Goal: Communication & Community: Answer question/provide support

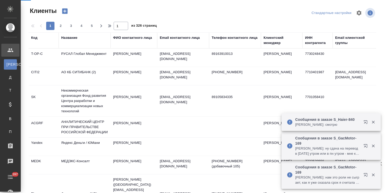
select select "RU"
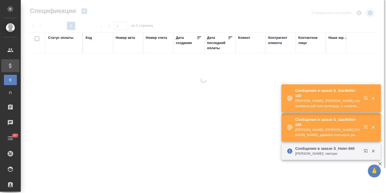
click at [89, 37] on div "Код" at bounding box center [89, 37] width 6 height 5
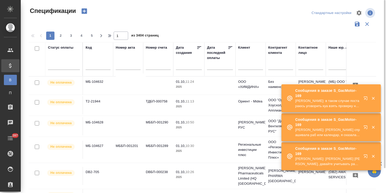
click at [91, 64] on input "text" at bounding box center [98, 66] width 25 height 6
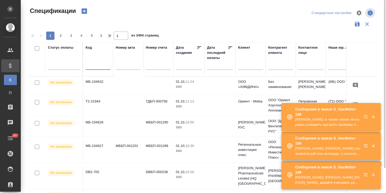
paste input "МБ-103574"
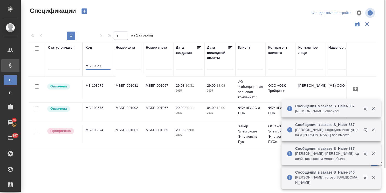
drag, startPoint x: 101, startPoint y: 66, endPoint x: 85, endPoint y: 65, distance: 15.9
click at [85, 65] on th "Код МБ-10357" at bounding box center [98, 59] width 30 height 34
paste input "4"
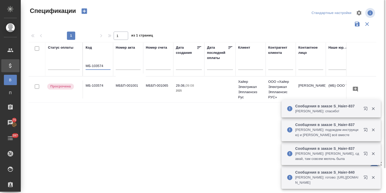
type input "МБ-103574"
click at [98, 83] on td "МБ-103574" at bounding box center [98, 90] width 30 height 18
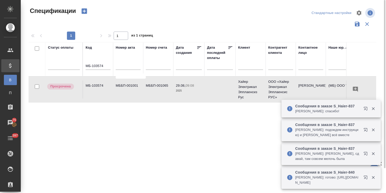
click at [98, 83] on td "МБ-103574" at bounding box center [98, 90] width 30 height 18
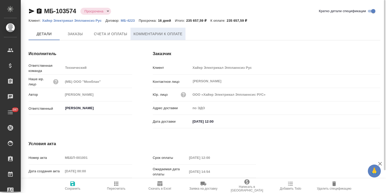
click at [138, 34] on span "Комментарии к оплате" at bounding box center [158, 34] width 49 height 6
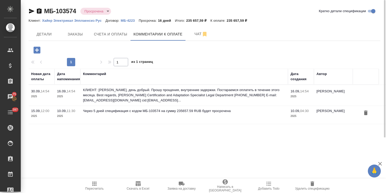
click at [38, 51] on icon "button" at bounding box center [36, 50] width 7 height 7
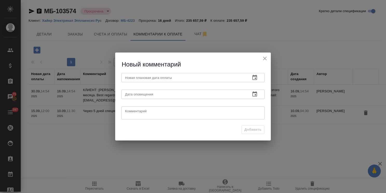
click at [255, 79] on icon "button" at bounding box center [254, 77] width 5 height 5
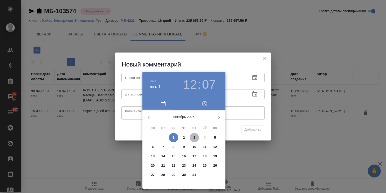
click at [196, 137] on span "3" at bounding box center [194, 137] width 9 height 5
type input "03.10.2025 12:07"
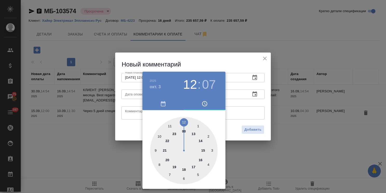
click at [214, 67] on div at bounding box center [193, 96] width 386 height 193
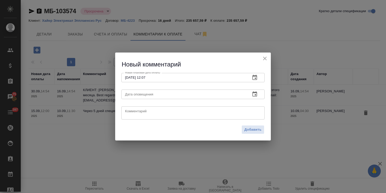
click at [255, 95] on icon "button" at bounding box center [254, 94] width 5 height 5
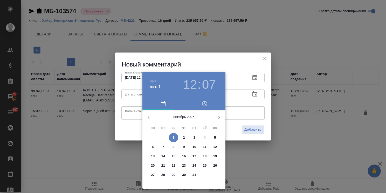
click at [194, 138] on p "3" at bounding box center [194, 137] width 2 height 5
type input "03.10.2025 12:07"
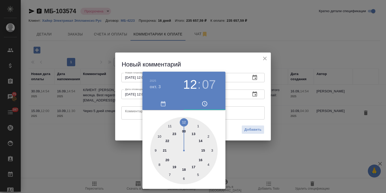
click at [189, 59] on div at bounding box center [193, 96] width 386 height 193
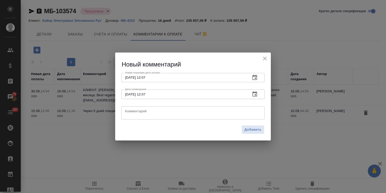
click at [152, 112] on textarea at bounding box center [193, 113] width 136 height 8
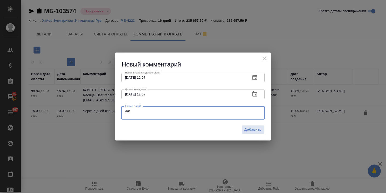
type textarea "Ж"
type textarea "Деньги не поступили, уточняем дату оплаты еще раз."
click at [253, 132] on span "Добавить" at bounding box center [252, 130] width 17 height 6
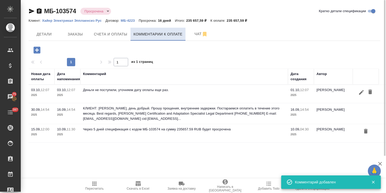
click at [117, 36] on span "Счета и оплаты" at bounding box center [110, 34] width 33 height 6
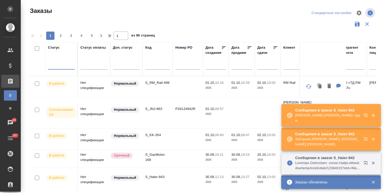
scroll to position [38, 0]
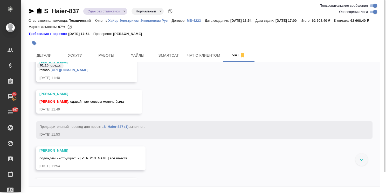
scroll to position [28007, 0]
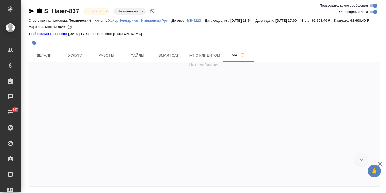
click at [381, 164] on icon "button" at bounding box center [380, 164] width 6 height 6
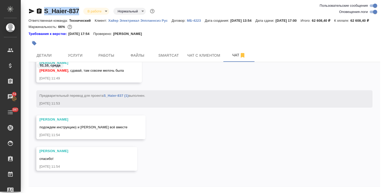
drag, startPoint x: 84, startPoint y: 4, endPoint x: 41, endPoint y: 6, distance: 42.8
click at [41, 6] on div "S_Haier-837 В работе inProgress Нормальный normal Ответственная команда: Технич…" at bounding box center [204, 105] width 357 height 210
copy link "S_Haier-837"
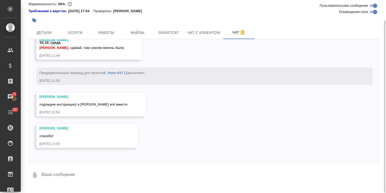
click at [131, 182] on textarea at bounding box center [210, 176] width 339 height 18
paste textarea "Ольга, если что это не к спеху. Тут можно до конца пятницы делать Best regards,…"
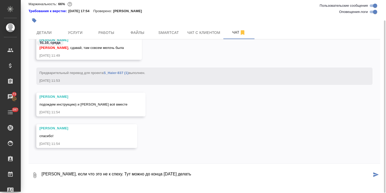
scroll to position [0, 0]
drag, startPoint x: 102, startPoint y: 181, endPoint x: 194, endPoint y: 179, distance: 92.6
click at [194, 179] on textarea "Ольга, если что это не к спеху. Тут можно до конца пятницы делать Best regards,…" at bounding box center [206, 176] width 331 height 18
type textarea "[PERSON_NAME], если что это не к спеху. Best regards, [PERSON_NAME]"
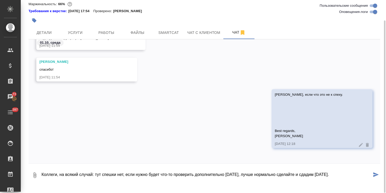
type textarea "Коллеги, на всякий случай: тут спешки нет, если нужно будет что-то проверить до…"
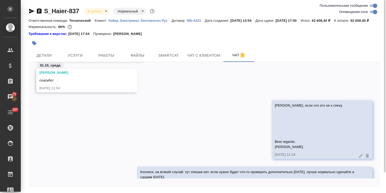
scroll to position [28663, 0]
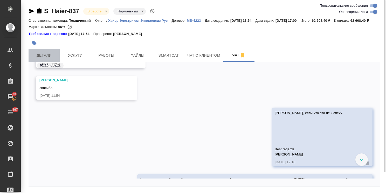
click at [48, 59] on span "Детали" at bounding box center [44, 55] width 25 height 6
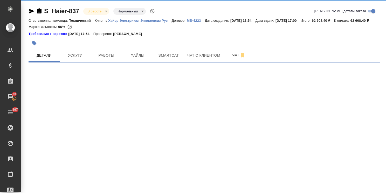
select select "RU"
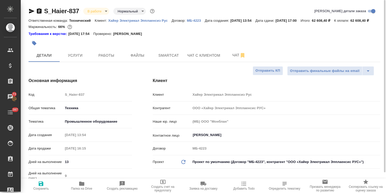
type textarea "x"
click at [229, 59] on span "Чат" at bounding box center [238, 55] width 25 height 6
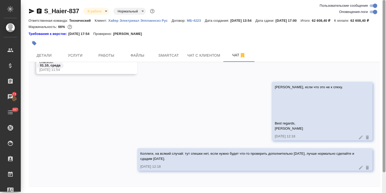
scroll to position [23, 0]
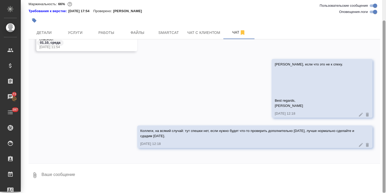
drag, startPoint x: 384, startPoint y: 152, endPoint x: 383, endPoint y: 157, distance: 5.0
click at [383, 157] on div at bounding box center [383, 106] width 3 height 173
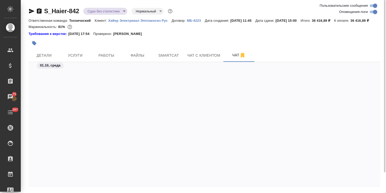
scroll to position [14425, 0]
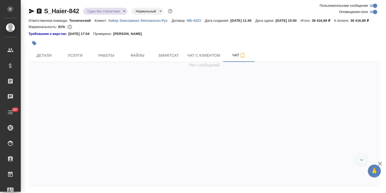
click at [382, 165] on icon "button" at bounding box center [380, 164] width 6 height 6
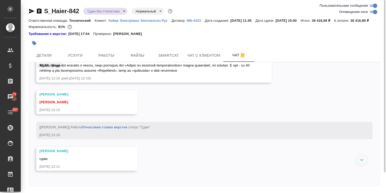
scroll to position [14795, 0]
drag, startPoint x: 80, startPoint y: 8, endPoint x: 36, endPoint y: 7, distance: 43.8
click at [36, 7] on div "S_Haier-842 Сдан без статистики distributed Нормальный normal" at bounding box center [101, 11] width 145 height 8
copy link "S_Haier-842"
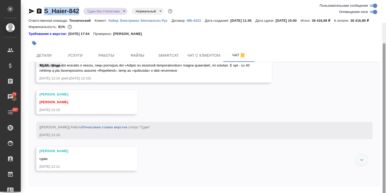
scroll to position [23, 0]
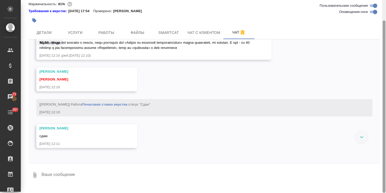
drag, startPoint x: 384, startPoint y: 146, endPoint x: 344, endPoint y: 141, distance: 39.5
click at [381, 162] on div "S_Haier-842 Сдан без статистики distributed Нормальный normal Ответственная ком…" at bounding box center [203, 96] width 365 height 193
click at [65, 184] on textarea at bounding box center [210, 176] width 339 height 18
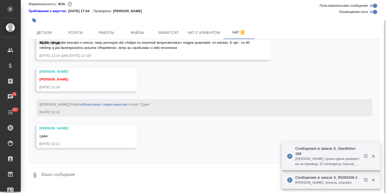
click at [69, 180] on textarea at bounding box center [210, 176] width 339 height 18
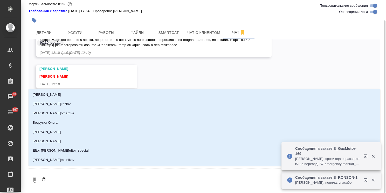
type textarea "@p"
type input "p"
type textarea "@pf"
type input "pf"
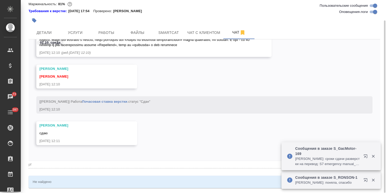
type textarea "@pf,"
type input "pf,"
type textarea "@pf"
type input "pf"
type textarea "@p"
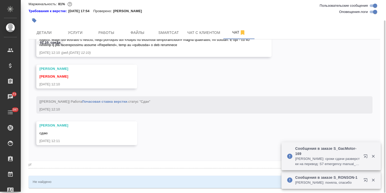
type input "p"
type textarea "@"
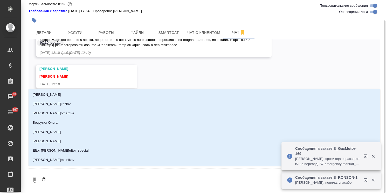
type textarea "@з"
type input "з"
type textarea "@за"
type input "за"
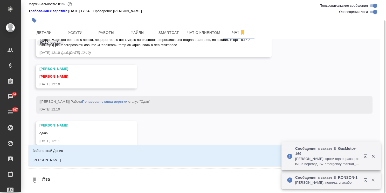
type textarea "@заб"
type input "заб"
click at [69, 161] on li "Заборова Александра" at bounding box center [205, 160] width 352 height 9
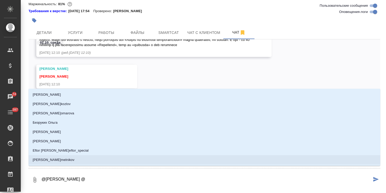
type textarea "@Заборова Александра @б"
type input "б"
type textarea "@Заборова Александра @бе"
type input "бе"
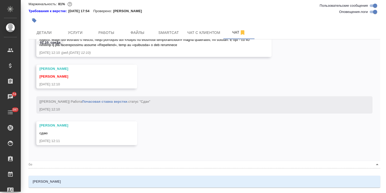
type textarea "@Заборова Александра @бел"
type input "бел"
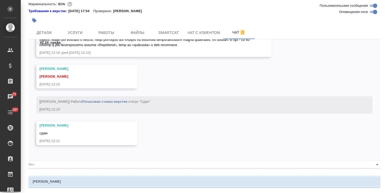
click at [71, 181] on li "[PERSON_NAME]" at bounding box center [205, 181] width 352 height 9
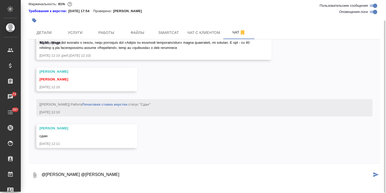
paste textarea "Ольга, Насколько я вижу, этот комментарий наша коллега просто попросила перенес…"
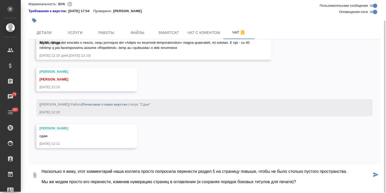
type textarea "@Заборова Александра @Белякова Юлия Ольга, Насколько я вижу, этот комментарий н…"
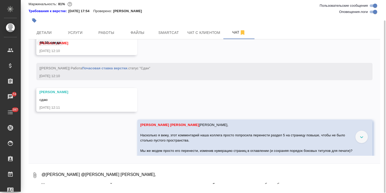
scroll to position [14845, 0]
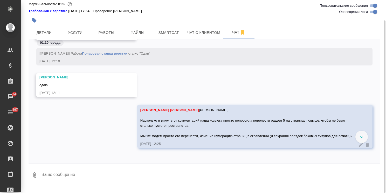
paste textarea
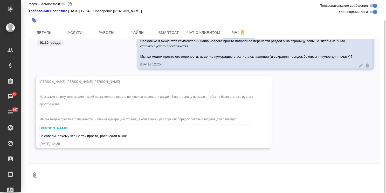
scroll to position [14956, 0]
click at [72, 179] on textarea at bounding box center [210, 176] width 339 height 18
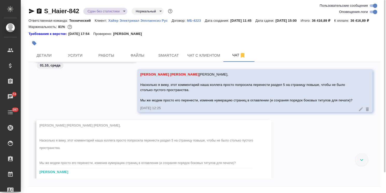
scroll to position [23, 0]
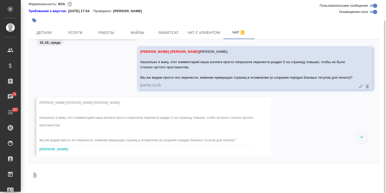
click at [165, 130] on span "Заборова Александра Белякова Юлия Ольга, Насколько я вижу, этот комментарий наш…" at bounding box center [146, 121] width 214 height 41
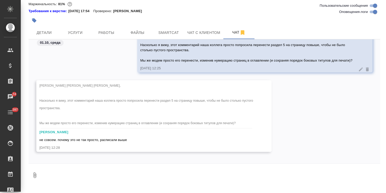
scroll to position [14956, 0]
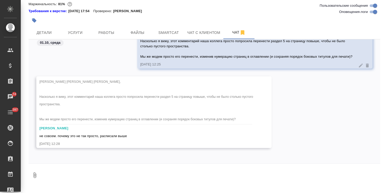
click at [80, 178] on textarea at bounding box center [210, 176] width 339 height 18
type textarea "мы это уже клиенту писали)"
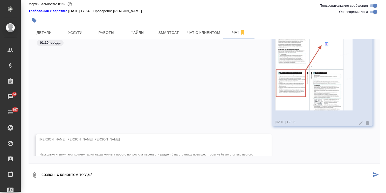
click at [56, 183] on textarea "созвон с клиентом тогда?" at bounding box center [206, 176] width 331 height 18
click at [98, 180] on textarea "созвон с клиентом тогда?" at bounding box center [206, 176] width 331 height 18
type textarea "созвон с клиентом тогда? раз не поняли друг друга"
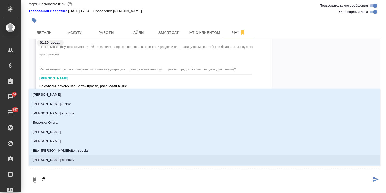
type textarea "@з"
type input "з"
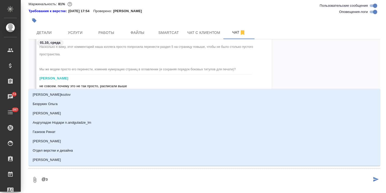
type textarea "@за"
type input "за"
type textarea "@заб"
type input "заб"
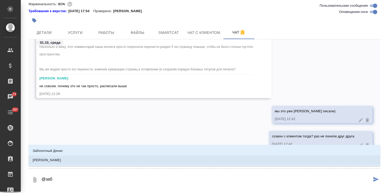
click at [94, 161] on li "[PERSON_NAME]" at bounding box center [205, 160] width 352 height 9
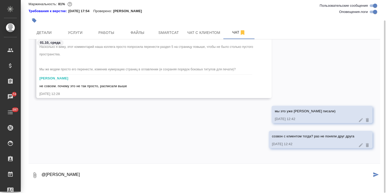
type textarea "@Заборова Александра"
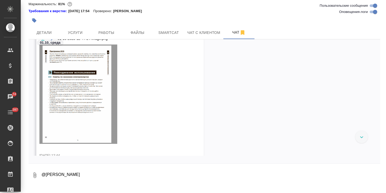
scroll to position [15271, 0]
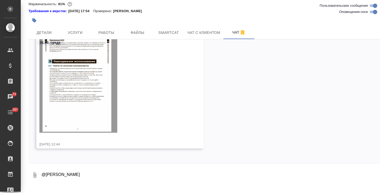
click at [86, 175] on textarea "@Заборова Александра" at bounding box center [210, 176] width 339 height 18
type textarea "уточняю"
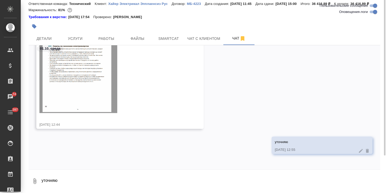
scroll to position [0, 0]
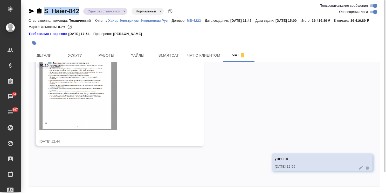
drag, startPoint x: 80, startPoint y: 7, endPoint x: 37, endPoint y: 8, distance: 42.3
click at [37, 8] on div "S_Haier-842 Сдан без статистики distributed Нормальный normal" at bounding box center [101, 11] width 145 height 8
copy link "S_Haier-842"
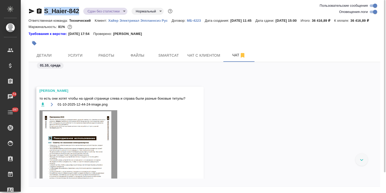
scroll to position [15218, 0]
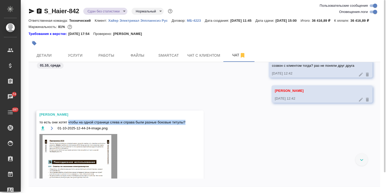
drag, startPoint x: 68, startPoint y: 129, endPoint x: 200, endPoint y: 126, distance: 132.3
click at [200, 126] on div "Заборова Александра то есть они хотят чтобы на одной странице слева и справа бы…" at bounding box center [119, 180] width 167 height 139
copy span "чтобы на одной странице слева и справа были разные боковые титулы?"
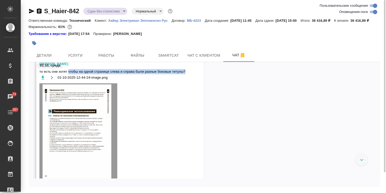
scroll to position [15270, 0]
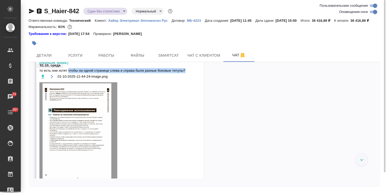
click at [133, 144] on div "01-10-2025-12-44-24-image.png" at bounding box center [112, 130] width 146 height 115
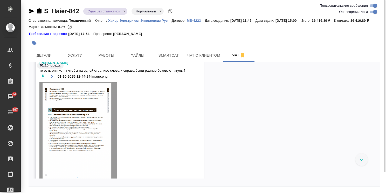
click at [43, 79] on icon "button" at bounding box center [42, 76] width 5 height 5
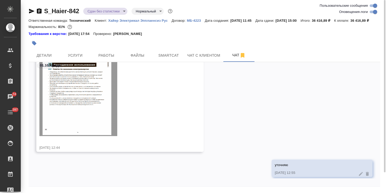
scroll to position [15322, 0]
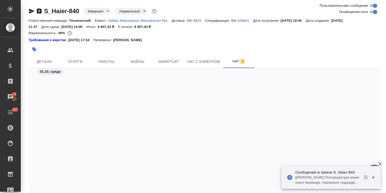
scroll to position [14227, 0]
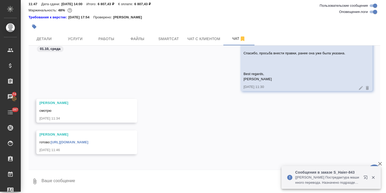
click at [371, 179] on icon "button" at bounding box center [373, 178] width 5 height 5
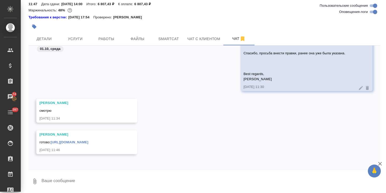
click at [88, 141] on link "https://drive.awatera.com/apps/files/files/10561101?dir=/Shares/%D0%A5%D0%B0%D0…" at bounding box center [70, 143] width 38 height 4
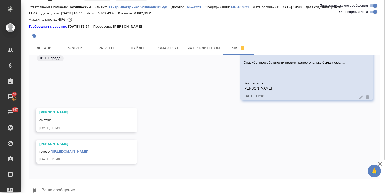
scroll to position [0, 0]
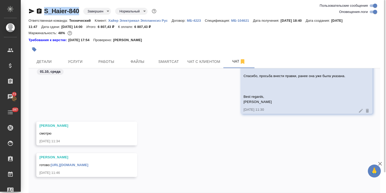
drag, startPoint x: 78, startPoint y: 4, endPoint x: 25, endPoint y: 2, distance: 53.2
click at [25, 2] on div "S_Haier-840 Завершен closed Нормальный normal Ответственная команда: Технически…" at bounding box center [203, 108] width 365 height 217
copy link "S_Haier-840"
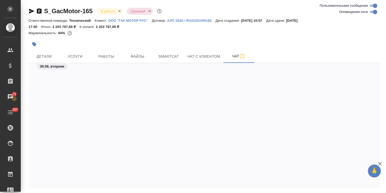
scroll to position [16698, 0]
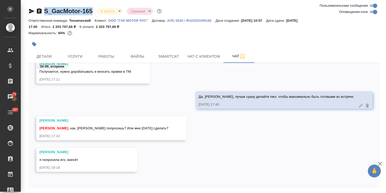
drag, startPoint x: 96, startPoint y: 7, endPoint x: 35, endPoint y: 3, distance: 61.0
click at [35, 3] on div "S_GacMotor-165 В работе inProgress Срочный urgent Ответственная команда: Технич…" at bounding box center [204, 105] width 357 height 211
copy link "S_GacMotor-165"
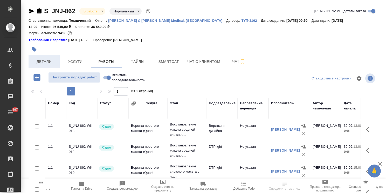
click at [48, 60] on span "Детали" at bounding box center [44, 62] width 25 height 6
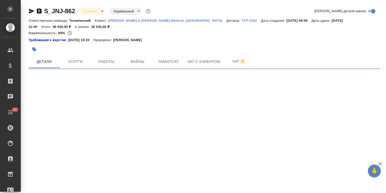
select select "RU"
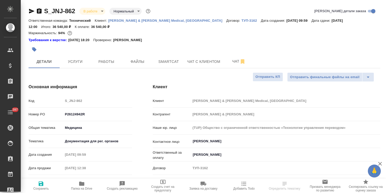
type textarea "x"
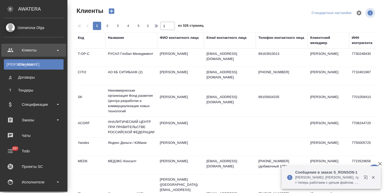
select select "RU"
click at [32, 142] on link "Чаты" at bounding box center [33, 135] width 65 height 13
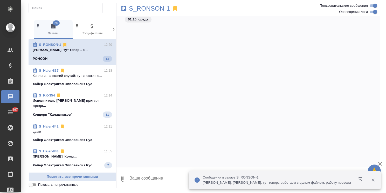
scroll to position [10048, 0]
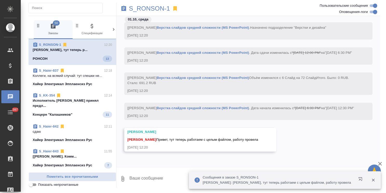
click at [372, 180] on icon "button" at bounding box center [373, 180] width 5 height 5
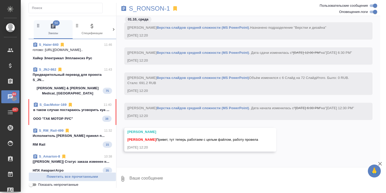
scroll to position [155, 0]
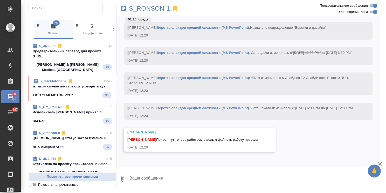
click at [78, 88] on p "в таком случае постараюсь уговорить куа ..." at bounding box center [72, 86] width 78 height 5
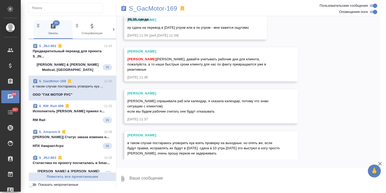
scroll to position [6210, 0]
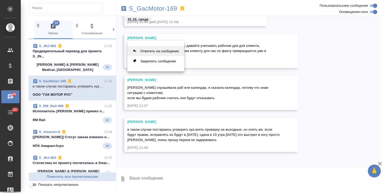
click at [150, 51] on button "Ответить на сообщение" at bounding box center [155, 51] width 57 height 10
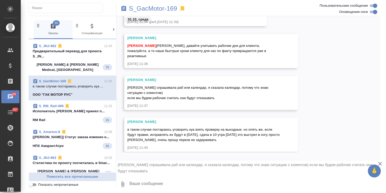
click at [154, 178] on textarea at bounding box center [254, 185] width 251 height 18
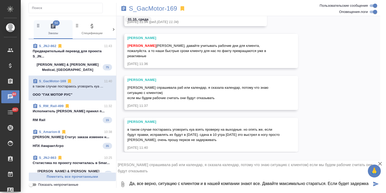
scroll to position [1, 0]
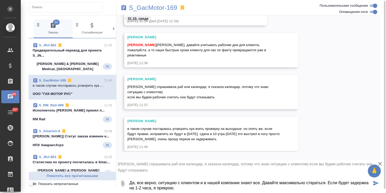
type textarea "Да, все верно, ситуацию с клиентом и в нашей компании знают все. Давайте максим…"
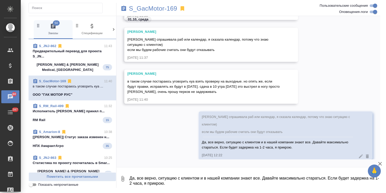
scroll to position [0, 0]
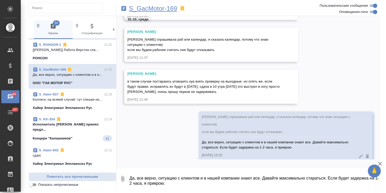
click at [147, 10] on p "S_GacMotor-169" at bounding box center [153, 8] width 48 height 5
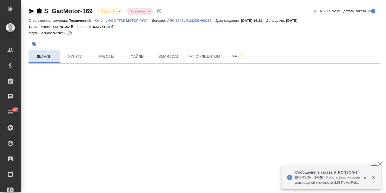
select select "RU"
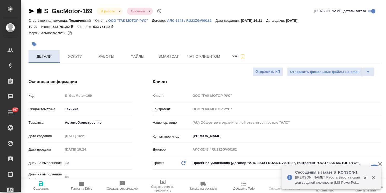
type textarea "x"
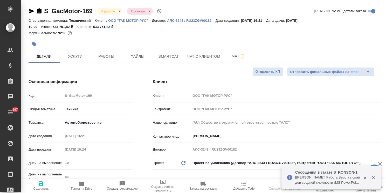
type textarea "x"
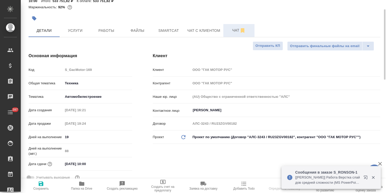
click at [233, 30] on span "Чат" at bounding box center [238, 30] width 25 height 6
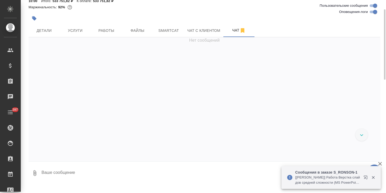
scroll to position [5021, 0]
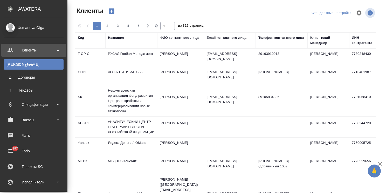
select select "RU"
click at [33, 105] on div "Спецификации" at bounding box center [34, 105] width 60 height 8
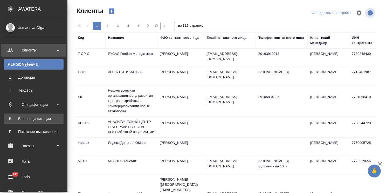
click at [37, 118] on div "Все спецификации" at bounding box center [33, 118] width 54 height 5
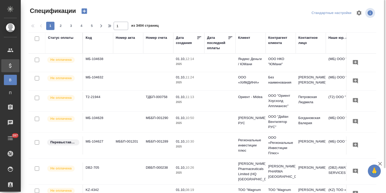
click at [89, 38] on div "Код" at bounding box center [89, 37] width 6 height 5
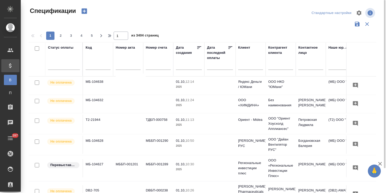
click at [92, 68] on input "text" at bounding box center [98, 66] width 25 height 6
paste input "МБ-103574"
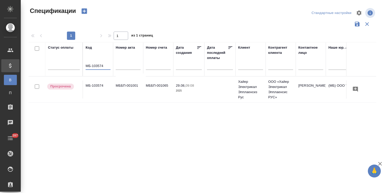
type input "МБ-103574"
click at [93, 81] on td "МБ-103574" at bounding box center [98, 90] width 30 height 18
click at [94, 81] on td "МБ-103574" at bounding box center [98, 90] width 30 height 18
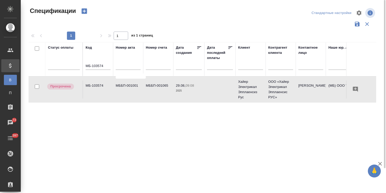
click at [91, 82] on td "МБ-103574" at bounding box center [98, 90] width 30 height 18
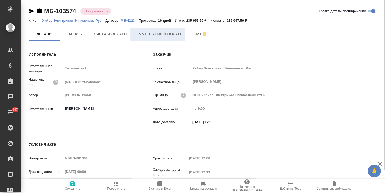
click at [149, 32] on span "Комментарии к оплате" at bounding box center [158, 34] width 49 height 6
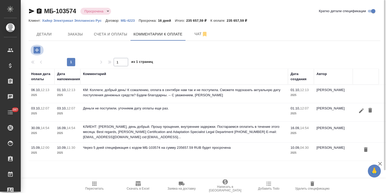
click at [39, 49] on icon "button" at bounding box center [36, 50] width 7 height 7
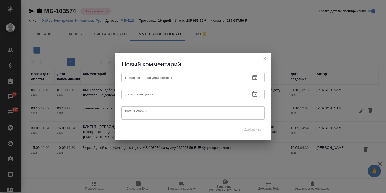
click at [257, 78] on icon "button" at bounding box center [255, 78] width 6 height 6
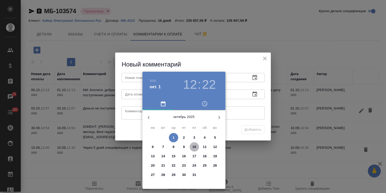
click at [196, 148] on span "10" at bounding box center [194, 147] width 9 height 5
type input "[DATE] 12:22"
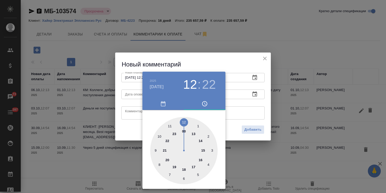
click at [231, 61] on div at bounding box center [193, 96] width 386 height 193
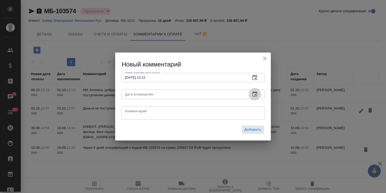
click at [254, 95] on icon "button" at bounding box center [255, 94] width 6 height 6
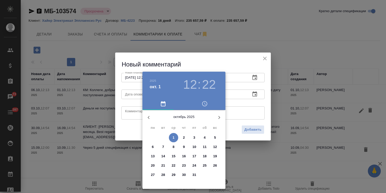
click at [248, 65] on div at bounding box center [193, 96] width 386 height 193
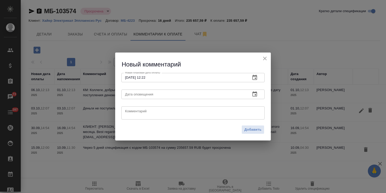
click at [266, 59] on icon "close" at bounding box center [265, 58] width 6 height 6
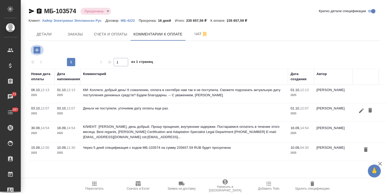
click at [40, 47] on icon "button" at bounding box center [36, 50] width 9 height 9
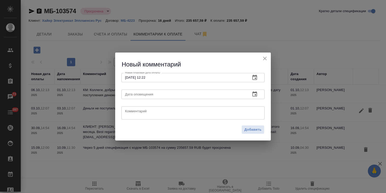
click at [253, 79] on icon "button" at bounding box center [255, 78] width 6 height 6
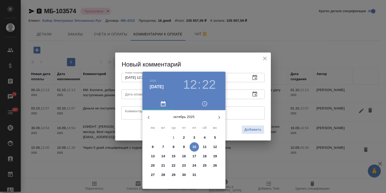
click at [219, 69] on div at bounding box center [193, 96] width 386 height 193
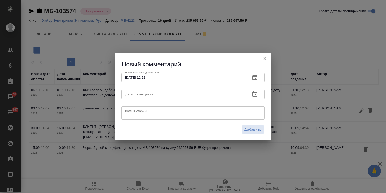
click at [258, 97] on button "button" at bounding box center [254, 94] width 12 height 12
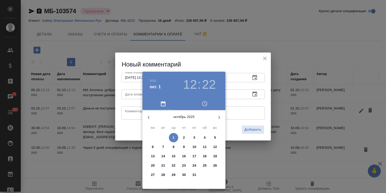
click at [196, 149] on p "10" at bounding box center [194, 147] width 4 height 5
type input "10.10.2025 12:22"
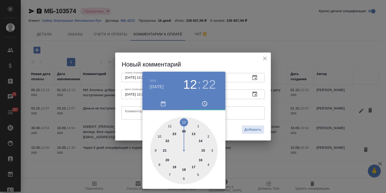
click at [207, 67] on div at bounding box center [193, 96] width 386 height 193
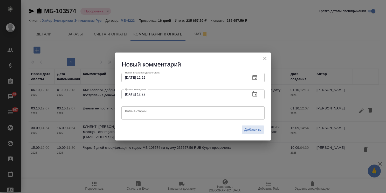
click at [131, 110] on textarea at bounding box center [193, 113] width 136 height 8
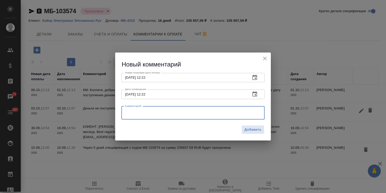
paste textarea "Ольга, добрый день, Прошу прощения за задержку, оплата должна пройти до 10 октя…"
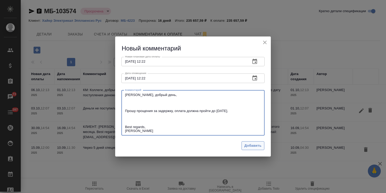
type textarea "Ольга, добрый день, Прошу прощения за задержку, оплата должна пройти до 10 октя…"
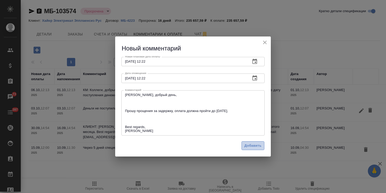
click at [254, 146] on span "Добавить" at bounding box center [252, 146] width 17 height 6
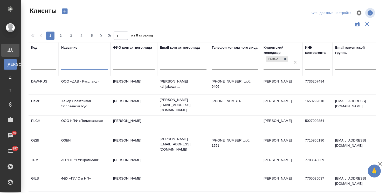
select select "RU"
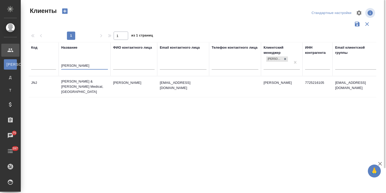
click at [87, 82] on td "[PERSON_NAME] & [PERSON_NAME] Medical, [GEOGRAPHIC_DATA]" at bounding box center [85, 86] width 52 height 21
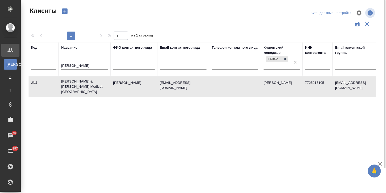
click at [87, 82] on td "[PERSON_NAME] & [PERSON_NAME] Medical, [GEOGRAPHIC_DATA]" at bounding box center [85, 86] width 52 height 21
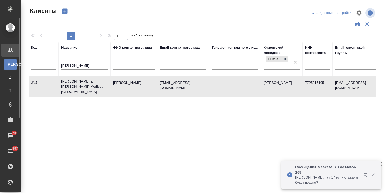
drag, startPoint x: 80, startPoint y: 66, endPoint x: 15, endPoint y: 62, distance: 64.9
click at [19, 63] on div ".cls-1 fill:#fff; AWATERA [PERSON_NAME] К Клиенты Д Договоры Т Тендеры Специфик…" at bounding box center [193, 96] width 386 height 193
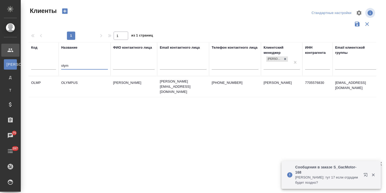
type input "olym"
drag, startPoint x: 97, startPoint y: 82, endPoint x: 81, endPoint y: 80, distance: 16.5
click at [81, 80] on td "OLYMPUS" at bounding box center [85, 87] width 52 height 18
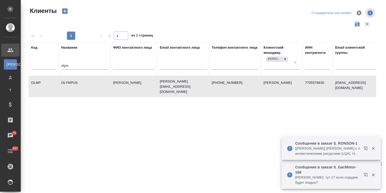
click at [79, 83] on td "OLYMPUS" at bounding box center [85, 87] width 52 height 18
drag, startPoint x: 81, startPoint y: 65, endPoint x: 48, endPoint y: 63, distance: 32.2
click at [44, 64] on tr "Код Название olym ФИО контактного лица Email контактного лица Телефон контактно…" at bounding box center [225, 59] width 392 height 34
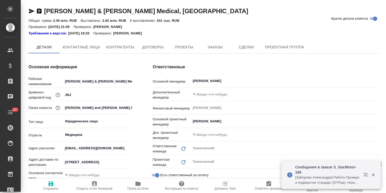
type textarea "x"
click at [214, 44] on span "Заказы" at bounding box center [215, 47] width 25 height 6
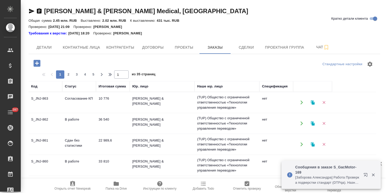
click at [54, 123] on td "S_JNJ-862" at bounding box center [46, 124] width 34 height 18
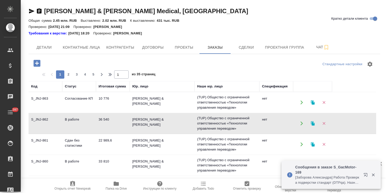
click at [54, 123] on td "S_JNJ-862" at bounding box center [46, 124] width 34 height 18
click at [77, 103] on td "Согласование КП" at bounding box center [79, 103] width 34 height 18
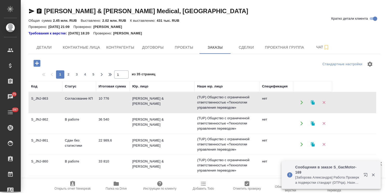
click at [77, 103] on td "Согласование КП" at bounding box center [79, 103] width 34 height 18
click at [121, 182] on span "Папка на Drive" at bounding box center [115, 186] width 37 height 10
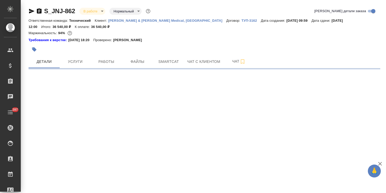
select select "RU"
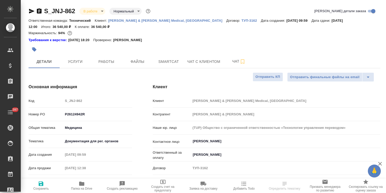
type textarea "x"
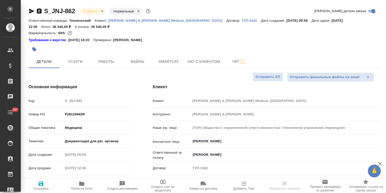
type textarea "x"
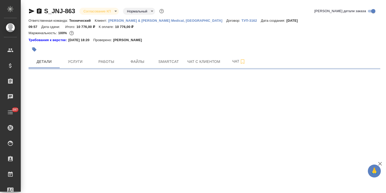
select select "RU"
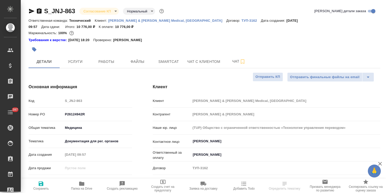
type textarea "x"
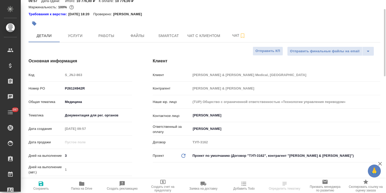
type textarea "x"
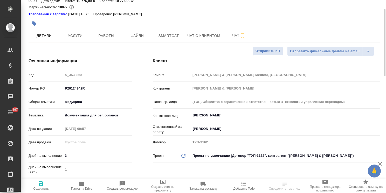
type textarea "x"
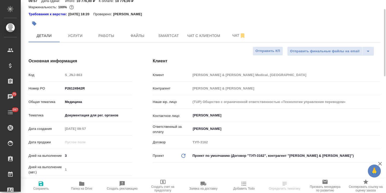
type textarea "x"
drag, startPoint x: 45, startPoint y: 80, endPoint x: 58, endPoint y: 100, distance: 23.9
click at [31, 84] on div "Номер PO P26124942R" at bounding box center [80, 88] width 103 height 9
paste input "70998R"
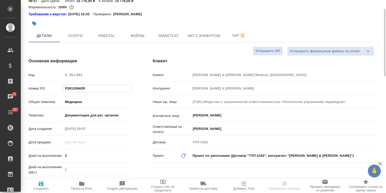
type input "P26170998R"
type textarea "x"
type input "P26170998R"
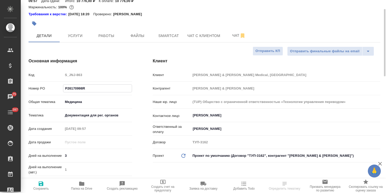
click at [48, 186] on span "Сохранить" at bounding box center [41, 186] width 34 height 10
type textarea "x"
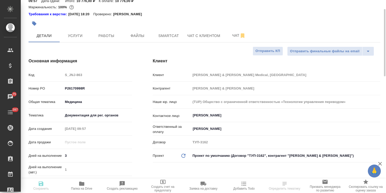
type textarea "x"
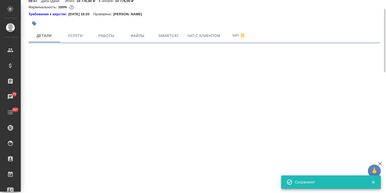
select select "RU"
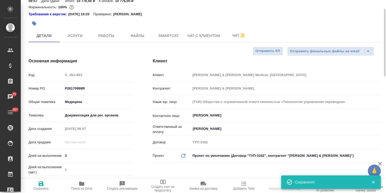
type textarea "x"
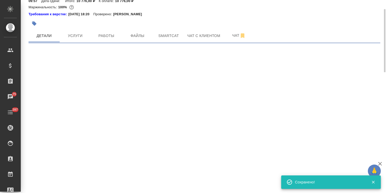
select select "RU"
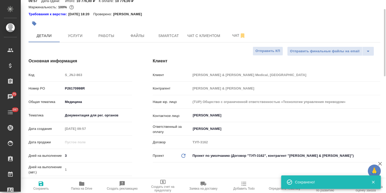
type textarea "x"
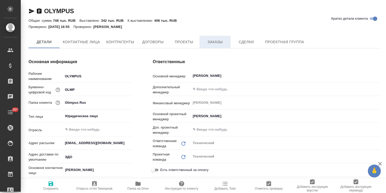
click at [216, 44] on span "Заказы" at bounding box center [215, 42] width 25 height 6
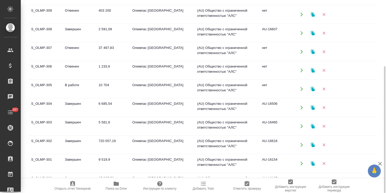
scroll to position [182, 0]
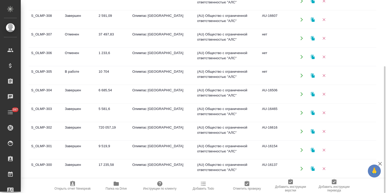
click at [53, 130] on td "S_OLMP-302" at bounding box center [46, 132] width 34 height 18
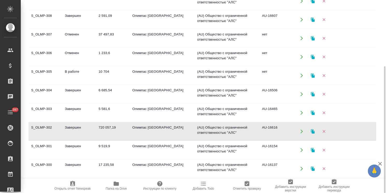
click at [53, 130] on td "S_OLMP-302" at bounding box center [46, 132] width 34 height 18
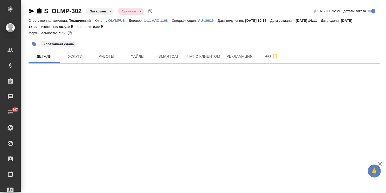
select select "RU"
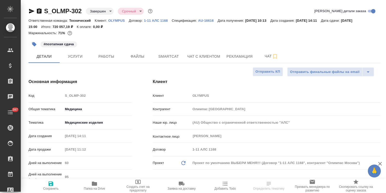
type textarea "x"
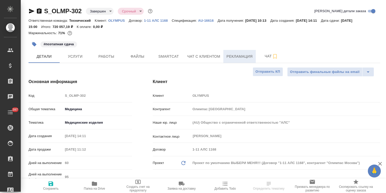
type textarea "x"
click at [241, 55] on span "Рекламация" at bounding box center [239, 56] width 26 height 6
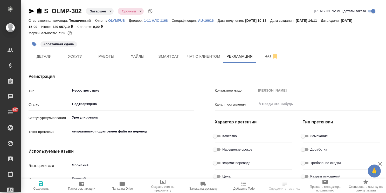
type textarea "x"
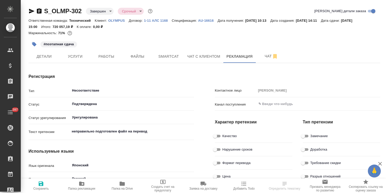
type textarea "x"
type input "[PERSON_NAME]"
type textarea "x"
type input "[PERSON_NAME]"
type textarea "x"
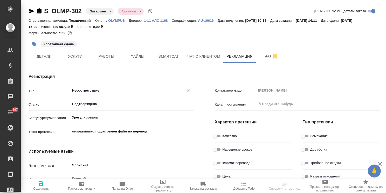
click at [112, 90] on input "Несоответствие" at bounding box center [124, 91] width 104 height 6
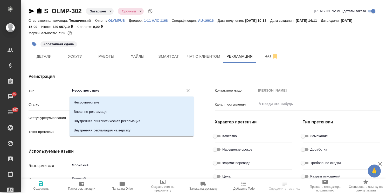
type textarea "x"
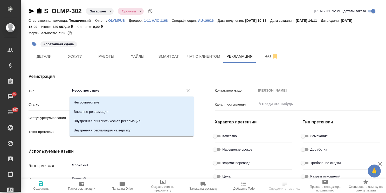
type textarea "x"
click at [121, 76] on h4 "Регистрация" at bounding box center [111, 77] width 165 height 6
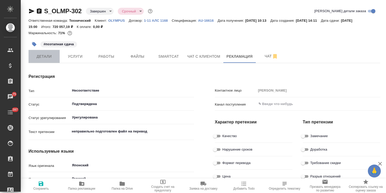
click at [52, 54] on span "Детали" at bounding box center [44, 56] width 25 height 6
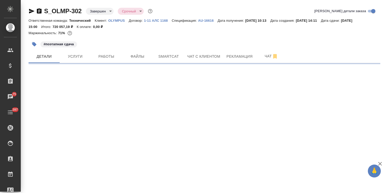
select select "RU"
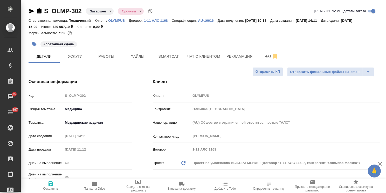
type textarea "x"
click at [236, 59] on span "Рекламация" at bounding box center [239, 56] width 26 height 6
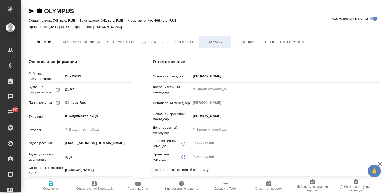
type textarea "x"
click at [214, 42] on span "Заказы" at bounding box center [215, 42] width 25 height 6
type textarea "x"
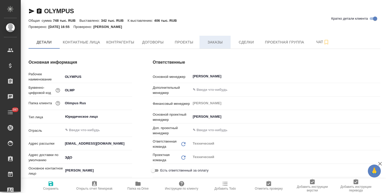
type textarea "x"
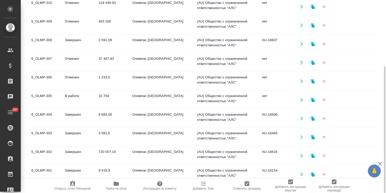
scroll to position [207, 0]
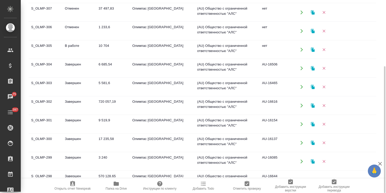
click at [54, 100] on td "S_OLMP-302" at bounding box center [46, 106] width 34 height 18
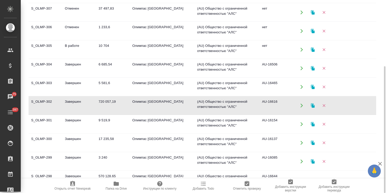
click at [54, 100] on td "S_OLMP-302" at bounding box center [46, 106] width 34 height 18
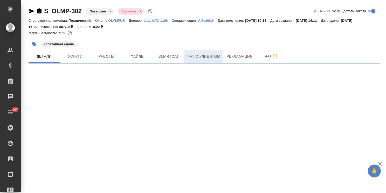
select select "RU"
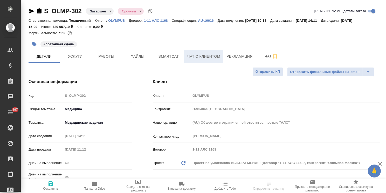
type textarea "x"
click at [224, 57] on button "Рекламация" at bounding box center [239, 56] width 32 height 13
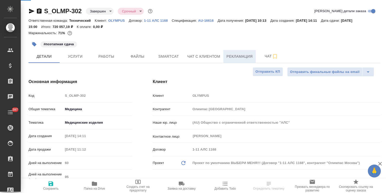
type textarea "x"
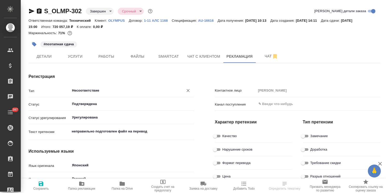
type textarea "x"
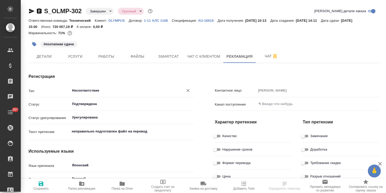
type input "[PERSON_NAME]"
type textarea "x"
type input "[PERSON_NAME]"
type textarea "x"
click at [104, 90] on input "Несоответствие" at bounding box center [124, 91] width 104 height 6
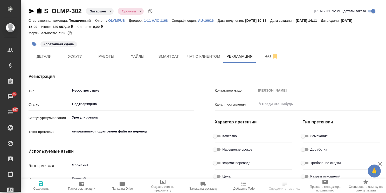
type textarea "x"
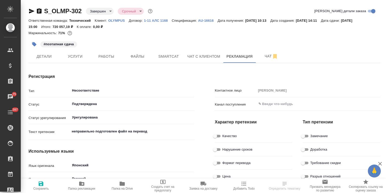
type textarea "x"
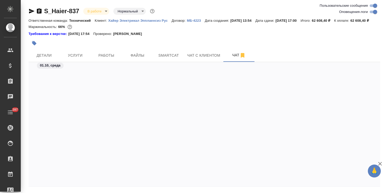
scroll to position [28785, 0]
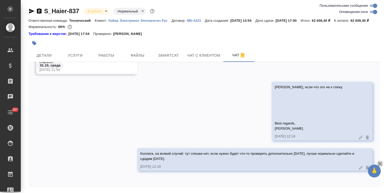
click at [379, 163] on icon "button" at bounding box center [380, 164] width 4 height 4
